Goal: Check status

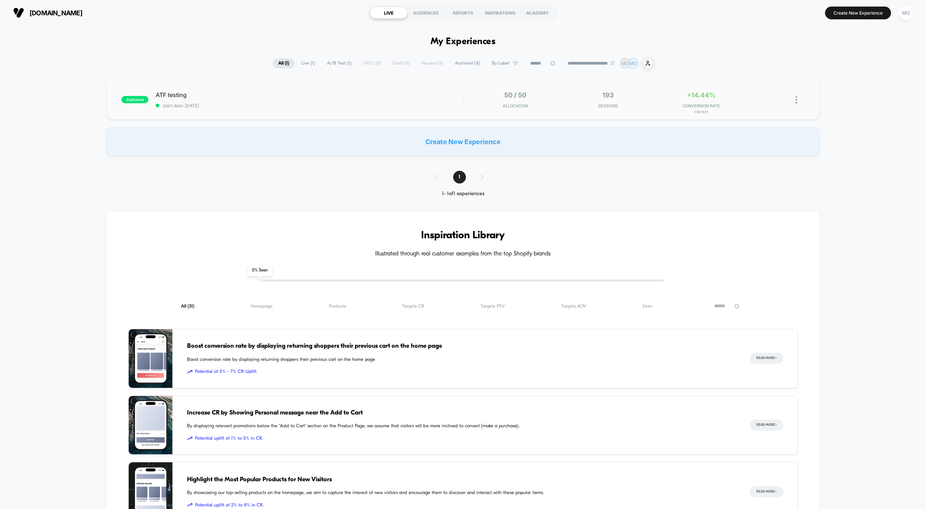
click at [206, 99] on div "ATF testing start date: [DATE]" at bounding box center [309, 99] width 307 height 17
